Goal: Browse casually: Explore the website without a specific task or goal

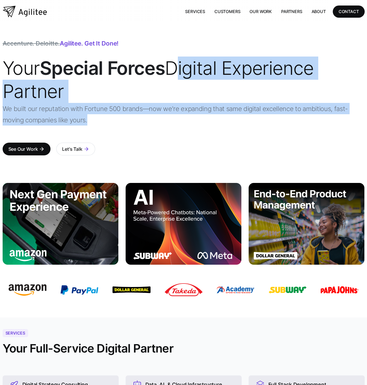
drag, startPoint x: 241, startPoint y: 116, endPoint x: 148, endPoint y: 44, distance: 117.2
click at [176, 57] on div "Your Special Forces Digital Experience Partner We built our reputation with For…" at bounding box center [184, 95] width 362 height 76
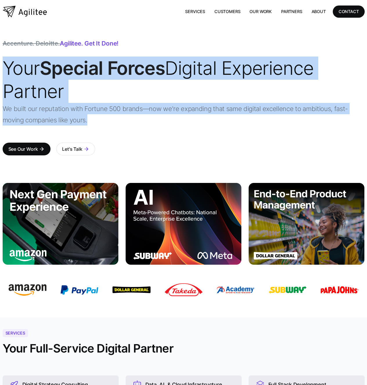
drag, startPoint x: 125, startPoint y: 159, endPoint x: 1, endPoint y: 59, distance: 159.2
click at [1, 59] on div "Accenture. Deloitte. Agilitee. Get it done! Your Special Forces Digital Experie…" at bounding box center [183, 97] width 367 height 148
click at [8, 63] on span "Your Special Forces Digital Experience Partner" at bounding box center [158, 80] width 311 height 46
drag, startPoint x: 4, startPoint y: 64, endPoint x: 166, endPoint y: 167, distance: 191.7
click at [166, 167] on div "Accenture. Deloitte. Agilitee. Get it done! Your Special Forces Digital Experie…" at bounding box center [184, 97] width 362 height 148
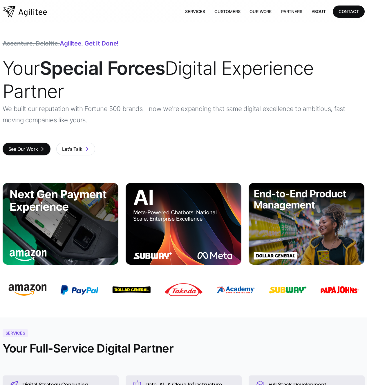
drag, startPoint x: 113, startPoint y: 160, endPoint x: 94, endPoint y: 167, distance: 20.4
click at [112, 161] on div "Accenture. Deloitte. Agilitee. Get it done! Your Special Forces Digital Experie…" at bounding box center [184, 103] width 362 height 125
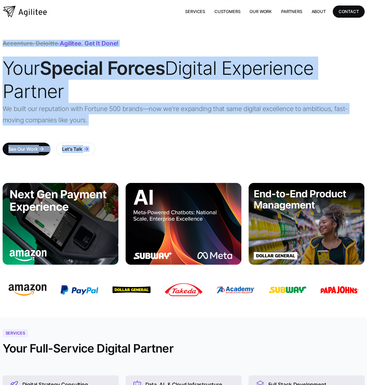
drag, startPoint x: 91, startPoint y: 167, endPoint x: 3, endPoint y: 39, distance: 155.3
click at [3, 39] on div "Accenture. Deloitte. Agilitee. Get it done! Your Special Forces Digital Experie…" at bounding box center [184, 97] width 362 height 148
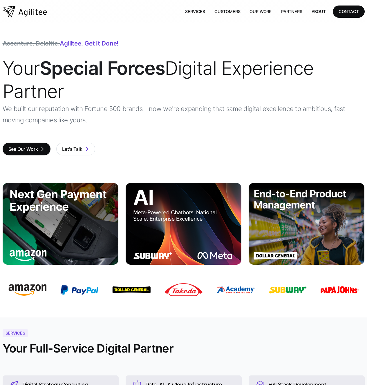
drag, startPoint x: 11, startPoint y: 34, endPoint x: 6, endPoint y: 32, distance: 5.9
click at [11, 34] on div "Accenture. Deloitte. Agilitee. Get it done! Your Special Forces Digital Experie…" at bounding box center [184, 97] width 362 height 148
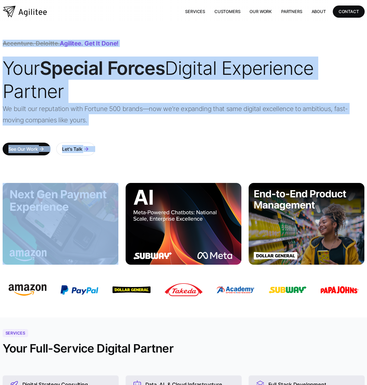
drag, startPoint x: 4, startPoint y: 32, endPoint x: 111, endPoint y: 181, distance: 183.6
click at [103, 174] on div at bounding box center [184, 220] width 362 height 99
drag, startPoint x: 101, startPoint y: 172, endPoint x: 4, endPoint y: 29, distance: 171.8
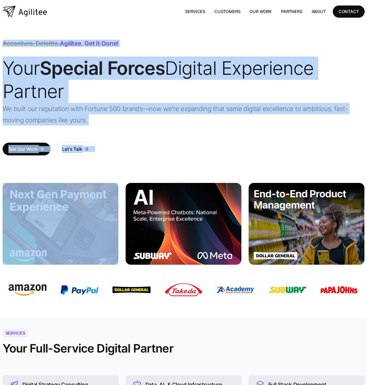
click at [37, 36] on div "Accenture. Deloitte. Agilitee. Get it done! Your Special Forces Digital Experie…" at bounding box center [184, 97] width 362 height 148
